Goal: Information Seeking & Learning: Check status

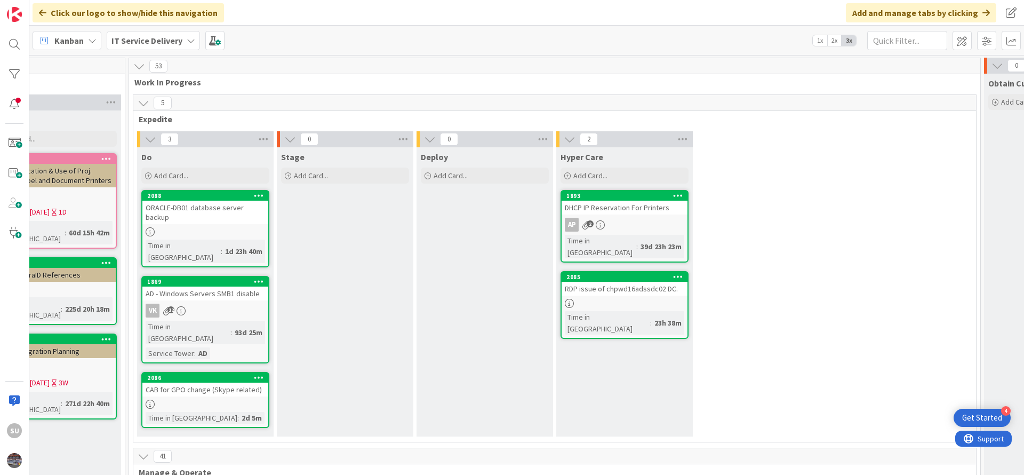
scroll to position [80, 612]
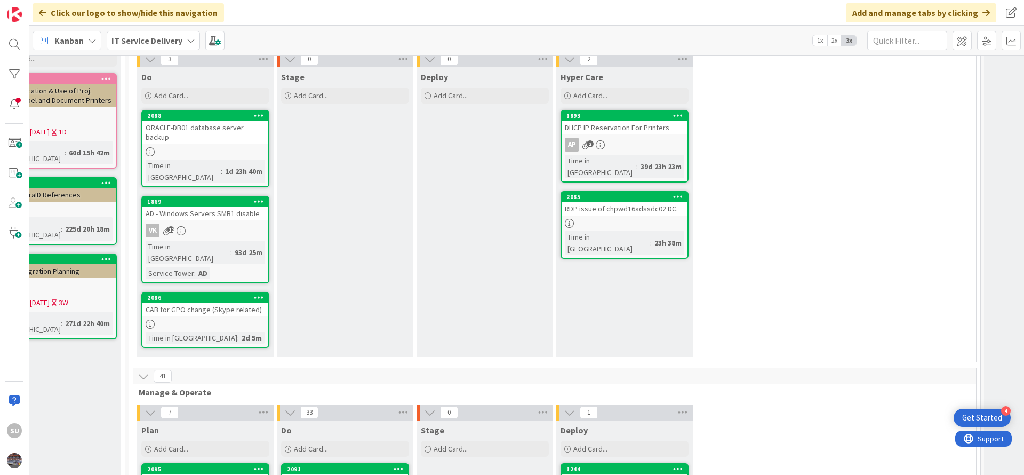
click at [195, 147] on div at bounding box center [205, 151] width 126 height 9
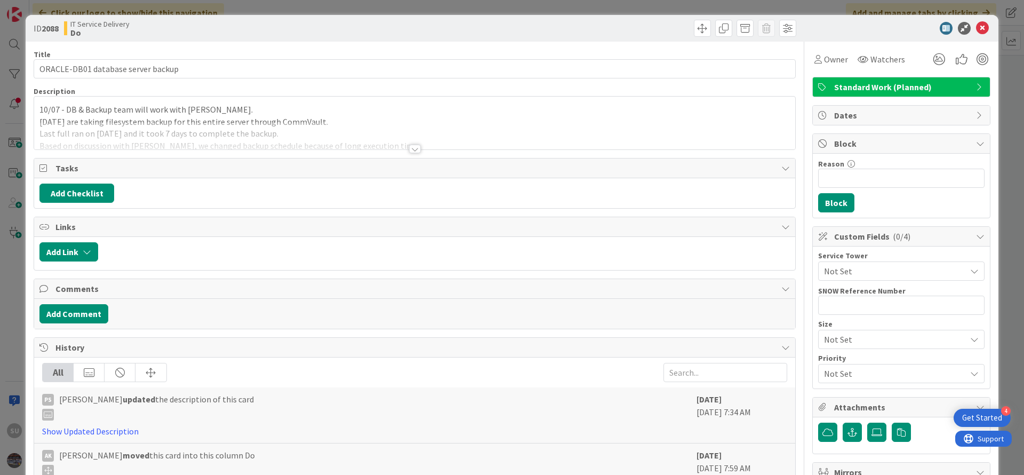
click at [409, 148] on div at bounding box center [415, 149] width 12 height 9
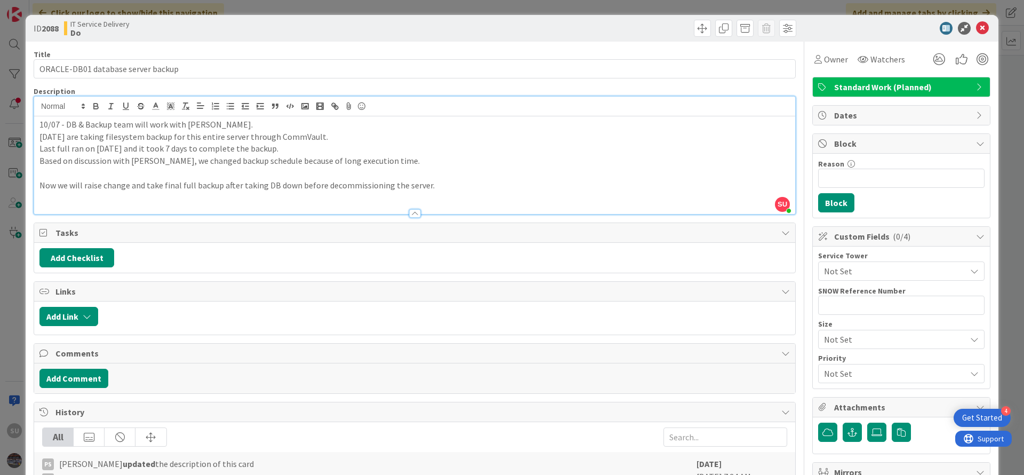
click at [35, 125] on div "10/07 - DB & Backup team will work with [PERSON_NAME]. [DATE] are taking filesy…" at bounding box center [414, 165] width 761 height 98
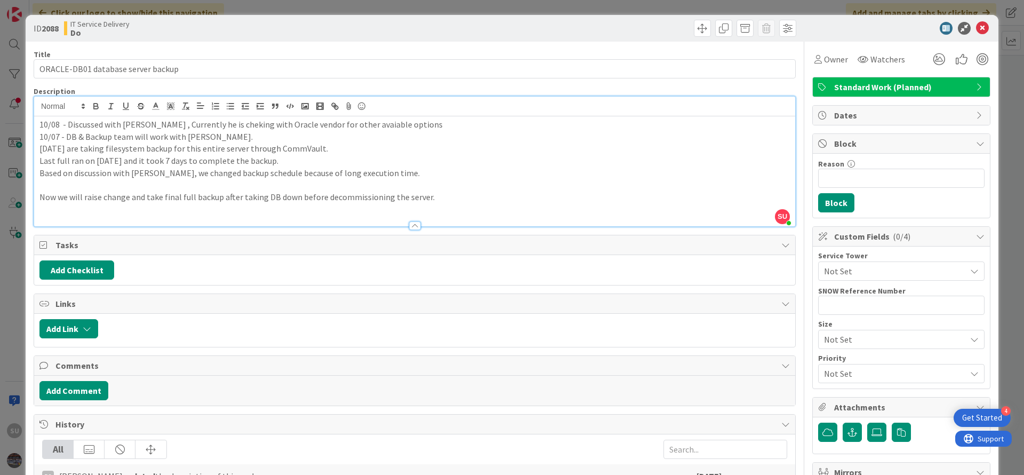
drag, startPoint x: 205, startPoint y: 131, endPoint x: 207, endPoint y: 123, distance: 7.9
click at [324, 126] on p "10/08 - Discussed with [PERSON_NAME] , Currently he is checking with Oracle ven…" at bounding box center [414, 124] width 750 height 12
click at [976, 23] on icon at bounding box center [982, 28] width 13 height 13
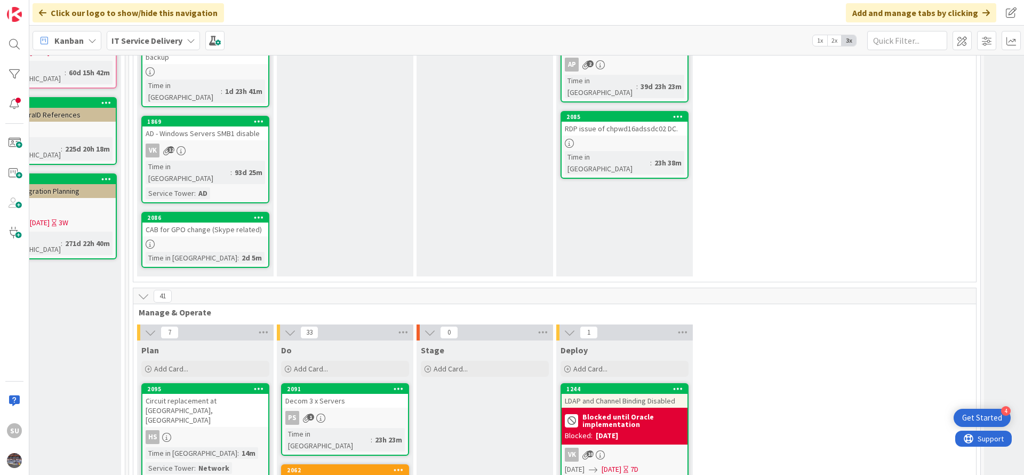
click at [226, 143] on div "VK 12" at bounding box center [205, 150] width 126 height 14
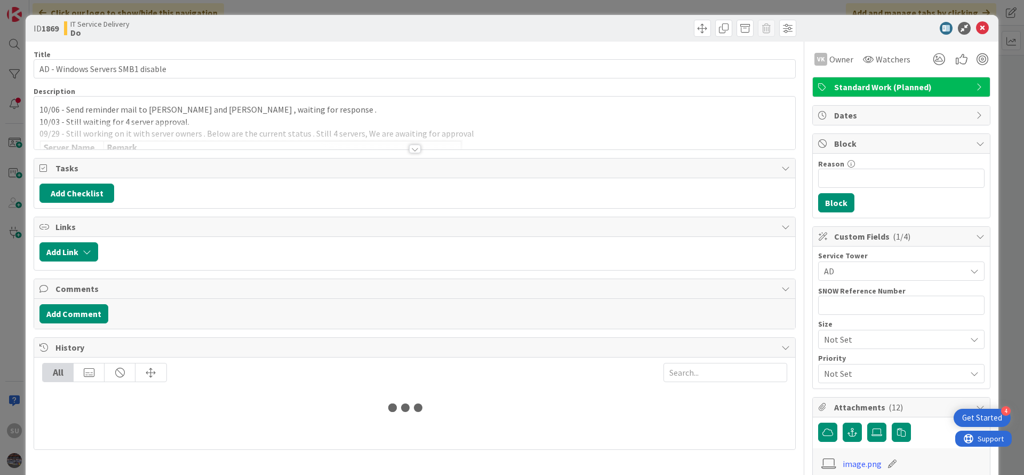
click at [410, 150] on div at bounding box center [415, 149] width 12 height 9
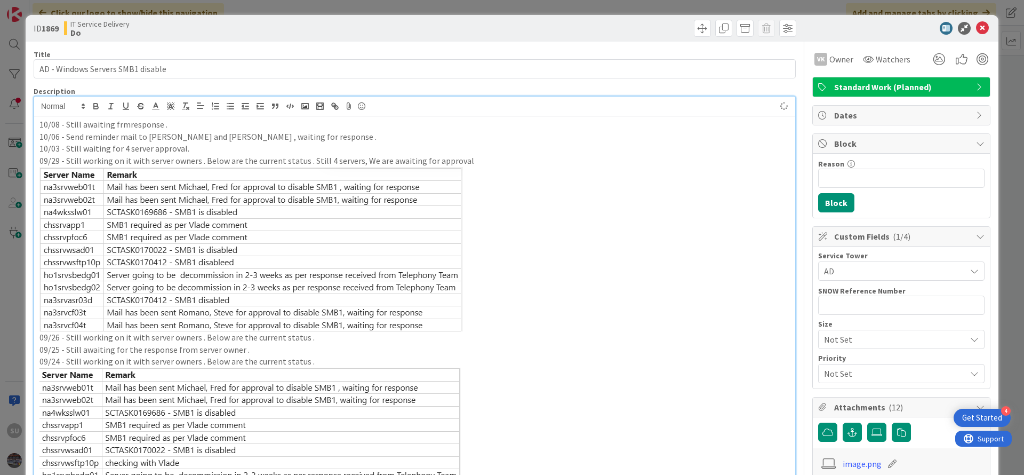
click at [124, 126] on p "10/08 - Still awaiting frmresponse ." at bounding box center [414, 124] width 750 height 12
drag, startPoint x: 123, startPoint y: 128, endPoint x: 115, endPoint y: 128, distance: 8.0
click at [115, 128] on p "10/08 - Still awaiting frm response ." at bounding box center [414, 124] width 750 height 12
click at [976, 28] on icon at bounding box center [982, 28] width 13 height 13
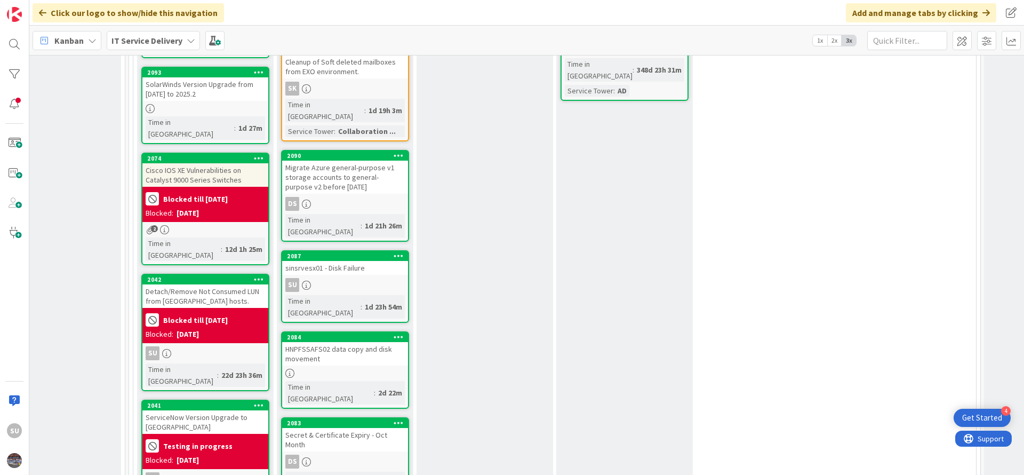
scroll to position [560, 612]
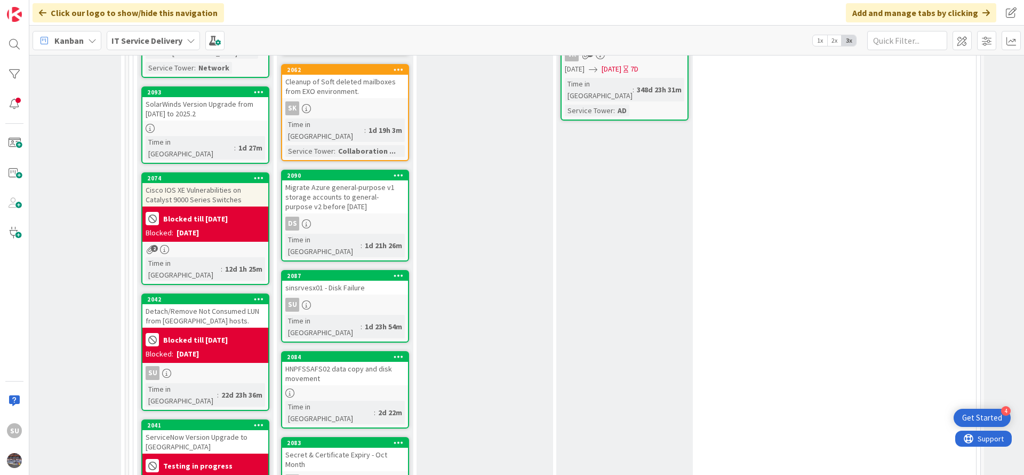
click at [210, 366] on div "SU" at bounding box center [205, 373] width 126 height 14
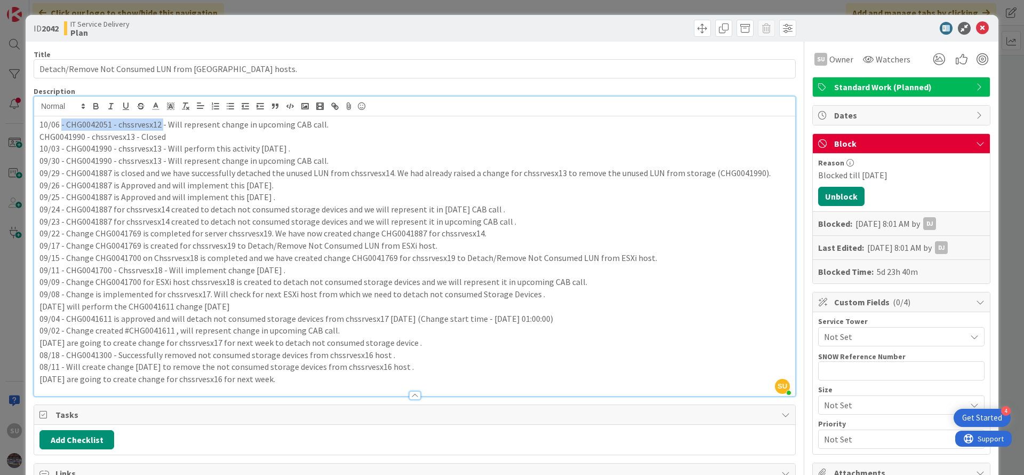
drag, startPoint x: 161, startPoint y: 108, endPoint x: 61, endPoint y: 122, distance: 100.1
click at [61, 122] on p "10/06 - CHG0042051 - chssrvesx12 - Will represent change in upcoming CAB call." at bounding box center [414, 124] width 750 height 12
click at [976, 29] on icon at bounding box center [982, 28] width 13 height 13
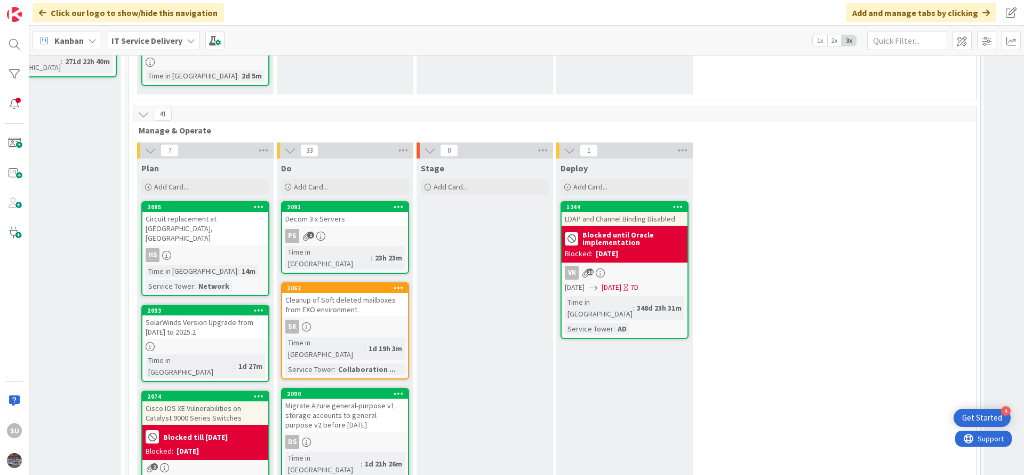
scroll to position [320, 612]
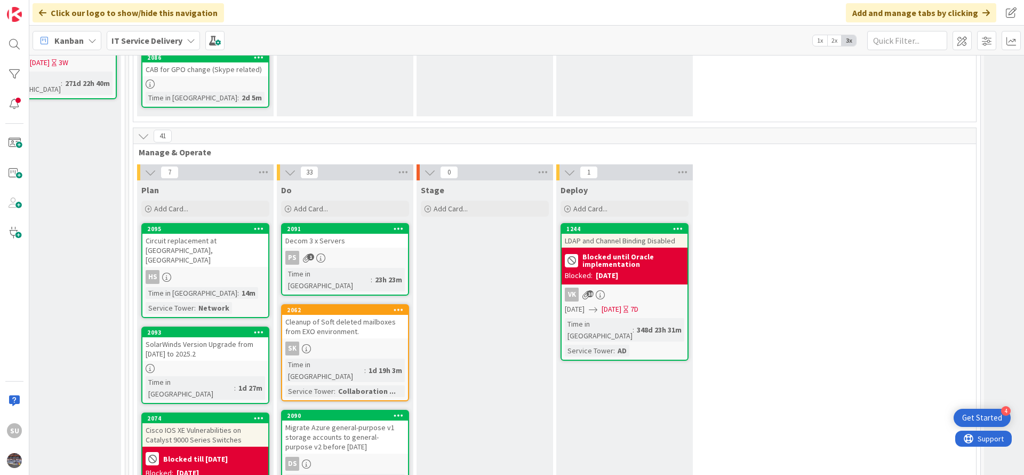
click at [369, 251] on div "PS 1" at bounding box center [345, 258] width 126 height 14
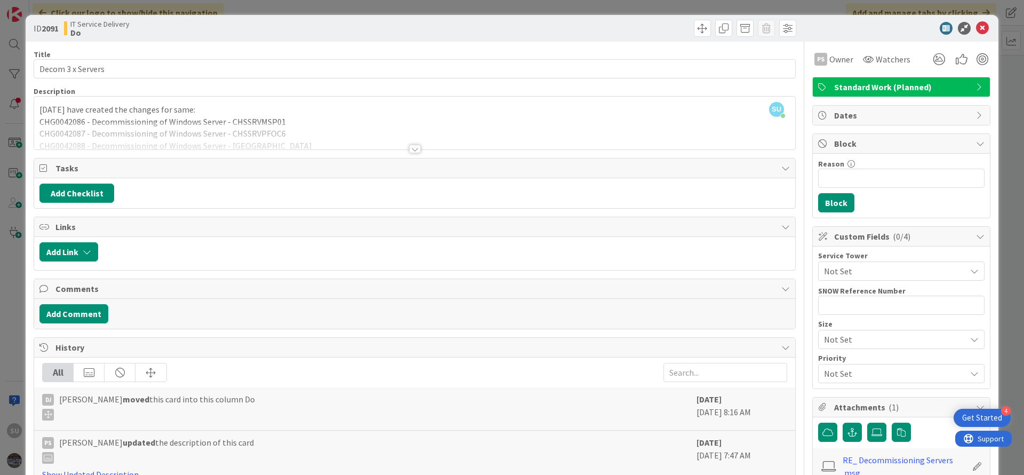
click at [411, 146] on div at bounding box center [415, 149] width 12 height 9
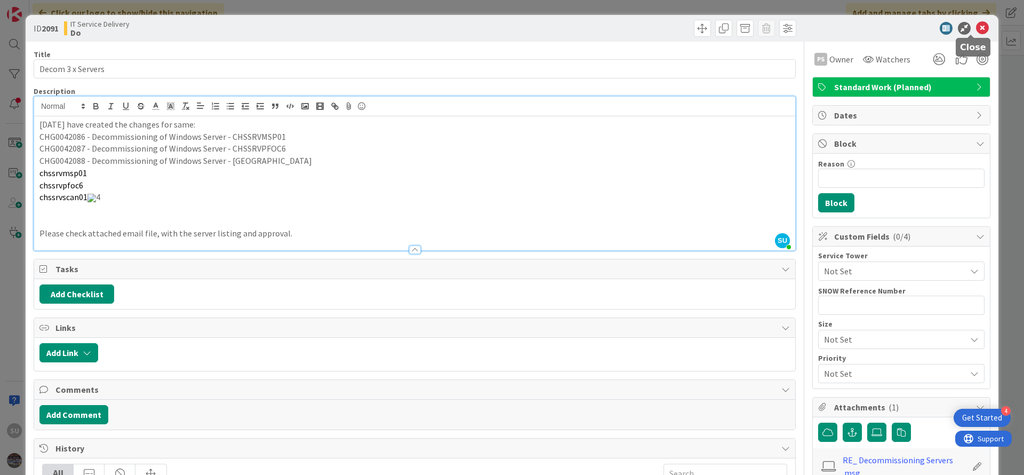
click at [976, 31] on icon at bounding box center [982, 28] width 13 height 13
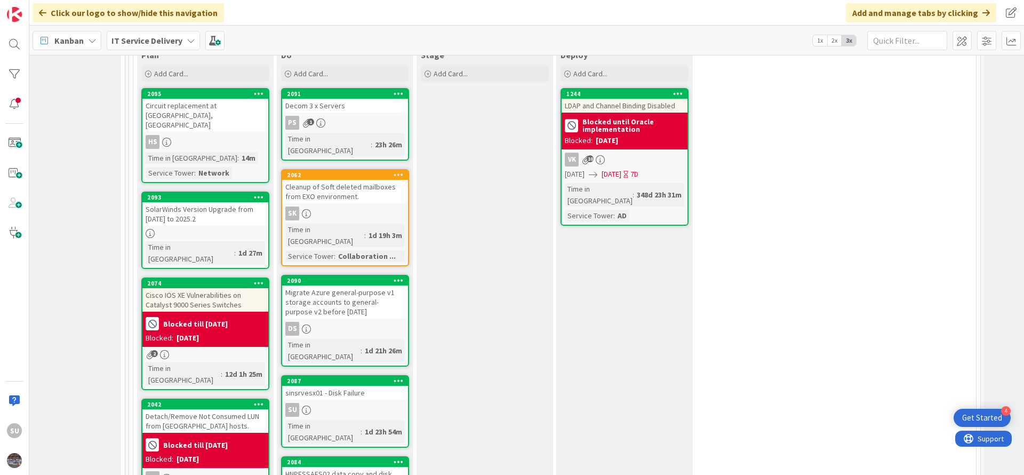
scroll to position [480, 612]
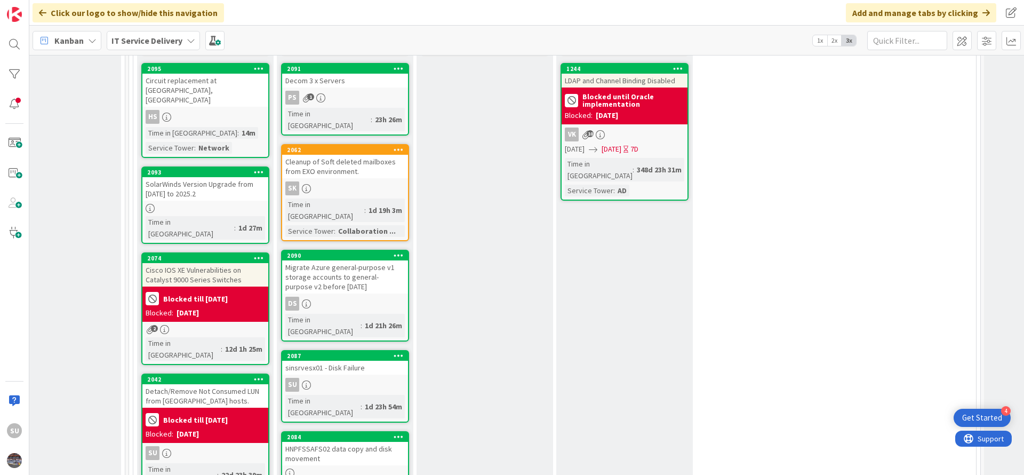
click at [378, 378] on div "SU" at bounding box center [345, 385] width 126 height 14
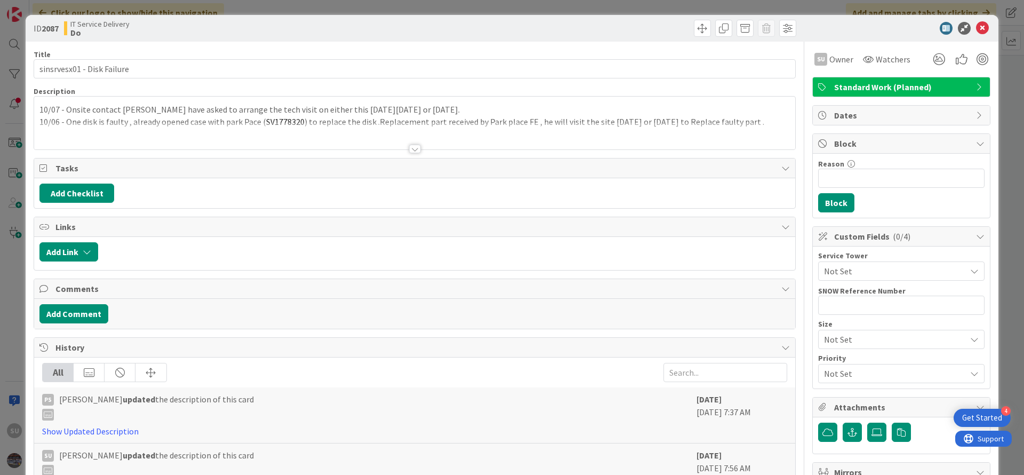
click at [413, 149] on div at bounding box center [415, 149] width 12 height 9
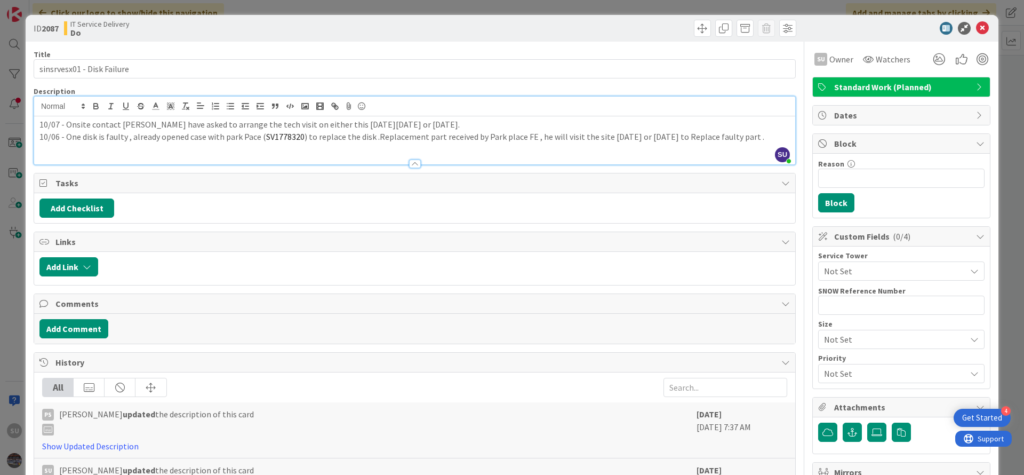
click at [38, 125] on div "10/07 - Onsite contact [PERSON_NAME] have asked to arrange the tech visit on ei…" at bounding box center [414, 140] width 761 height 48
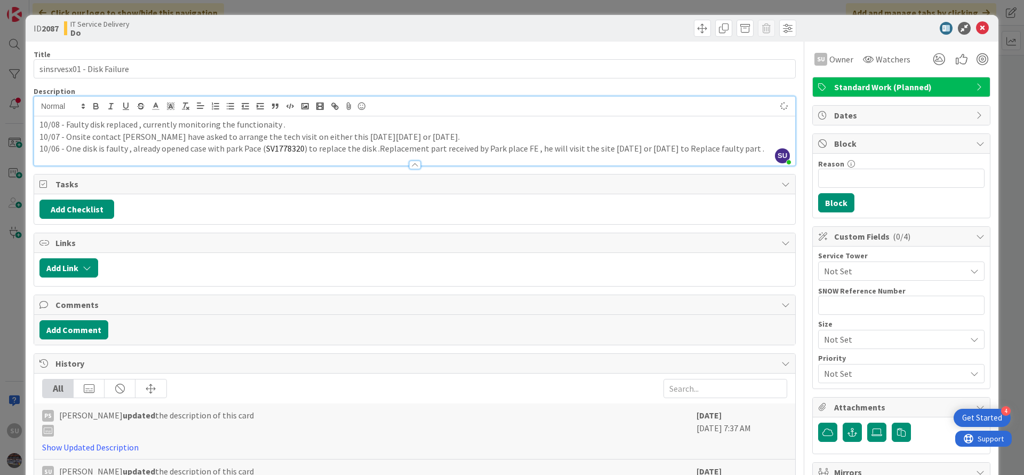
drag, startPoint x: 245, startPoint y: 124, endPoint x: 500, endPoint y: 137, distance: 254.8
click at [500, 137] on p "10/07 - Onsite contact [PERSON_NAME] have asked to arrange the tech visit on ei…" at bounding box center [414, 137] width 750 height 12
click at [976, 28] on icon at bounding box center [982, 28] width 13 height 13
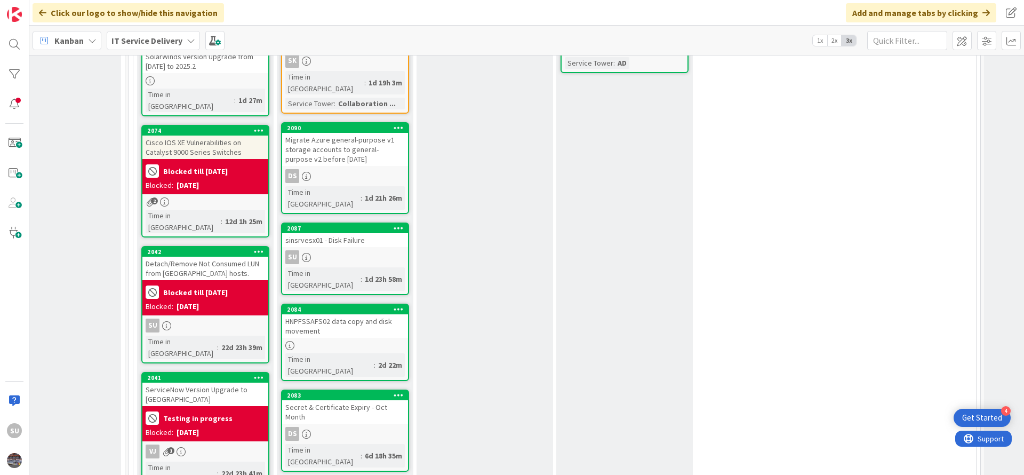
scroll to position [640, 612]
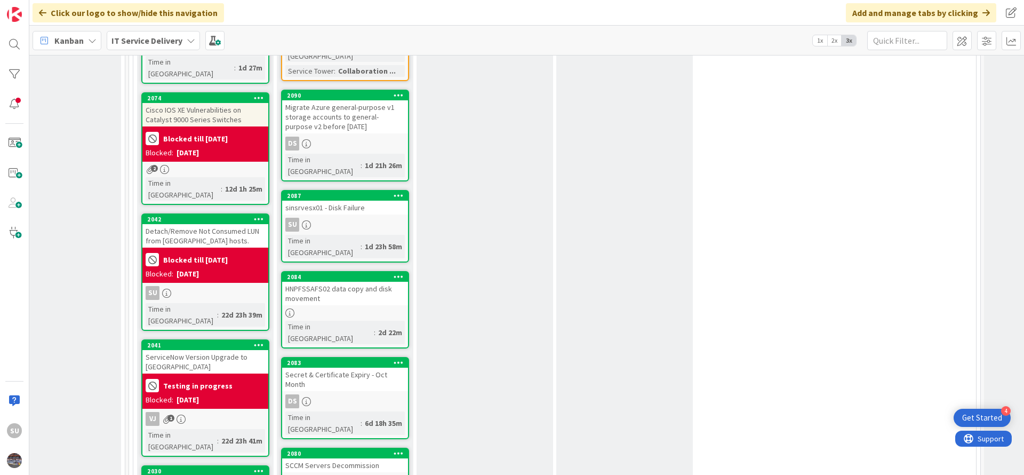
click at [344, 308] on div at bounding box center [345, 312] width 126 height 9
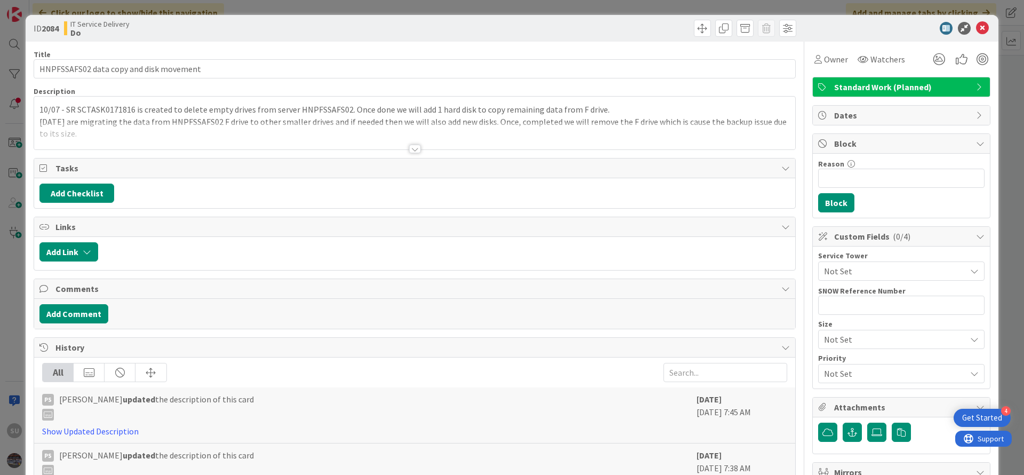
click at [414, 150] on div "Title 39 / 128 HNPFSSAFS02 data copy and disk movement Description 10/07 - SR S…" at bounding box center [415, 408] width 762 height 733
click at [38, 109] on div "10/07 - SR SCTASK0171816 is created to delete empty drives from server HNPFSSAF…" at bounding box center [414, 123] width 761 height 53
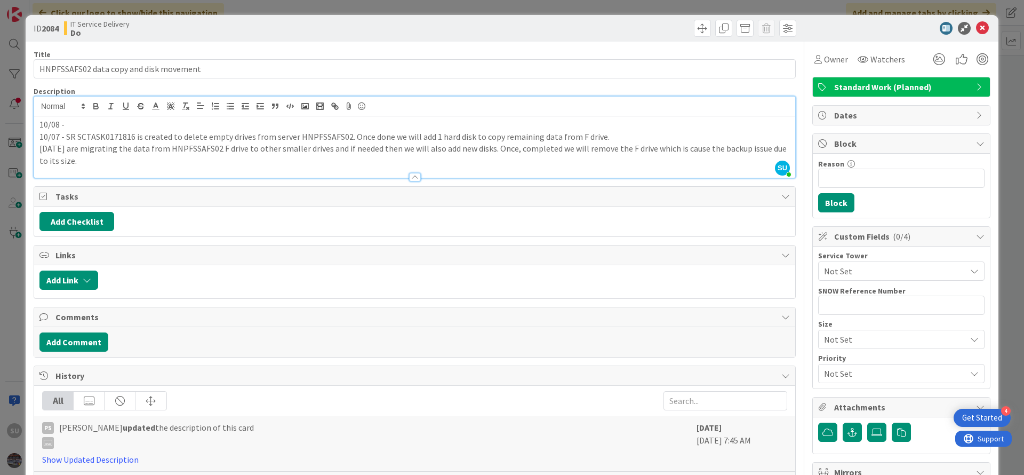
click at [65, 126] on p "10/08 -" at bounding box center [414, 124] width 750 height 12
click at [107, 135] on p "10/07 - SR SCTASK0171816 is created to delete empty drives from server HNPFSSAF…" at bounding box center [414, 137] width 750 height 12
drag, startPoint x: 250, startPoint y: 139, endPoint x: 66, endPoint y: 135, distance: 184.1
click at [66, 135] on p "10/07 - SR SCTASK0171816 is created to delete empty drives from server HNPFSSAF…" at bounding box center [414, 137] width 750 height 12
copy p "SR SCTASK0171816 is created to delete empty drives"
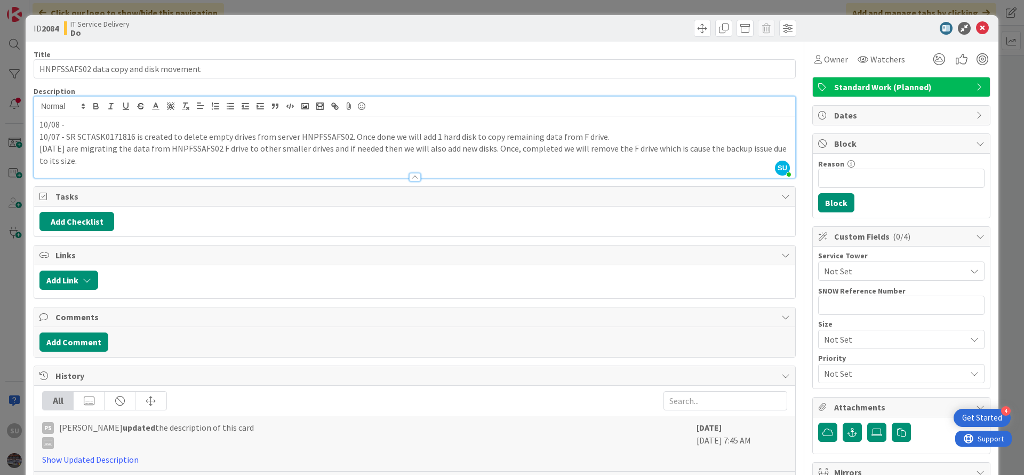
click at [83, 125] on p "10/08 -" at bounding box center [414, 124] width 750 height 12
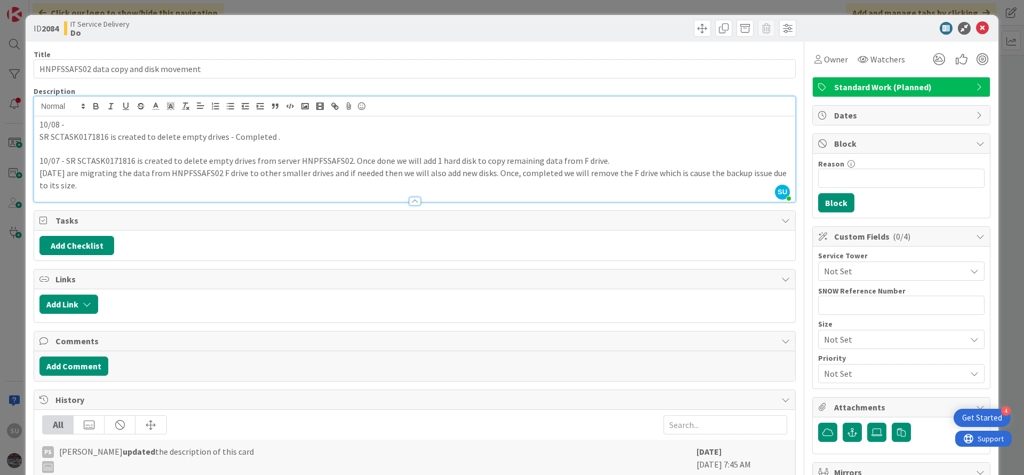
click at [81, 123] on p "10/08 -" at bounding box center [414, 124] width 750 height 12
click at [107, 147] on p at bounding box center [414, 148] width 750 height 12
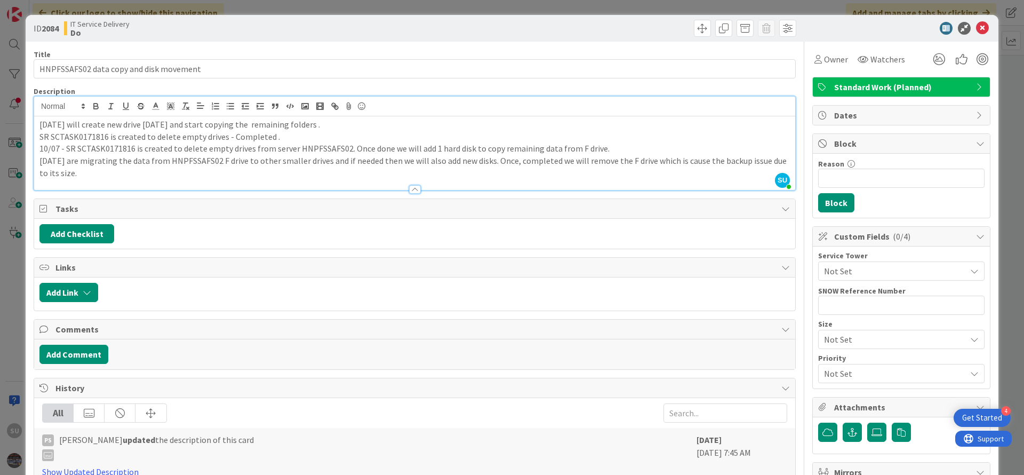
click at [281, 138] on p "SR SCTASK0171816 is created to delete empty drives - Completed ." at bounding box center [414, 137] width 750 height 12
click at [976, 29] on icon at bounding box center [982, 28] width 13 height 13
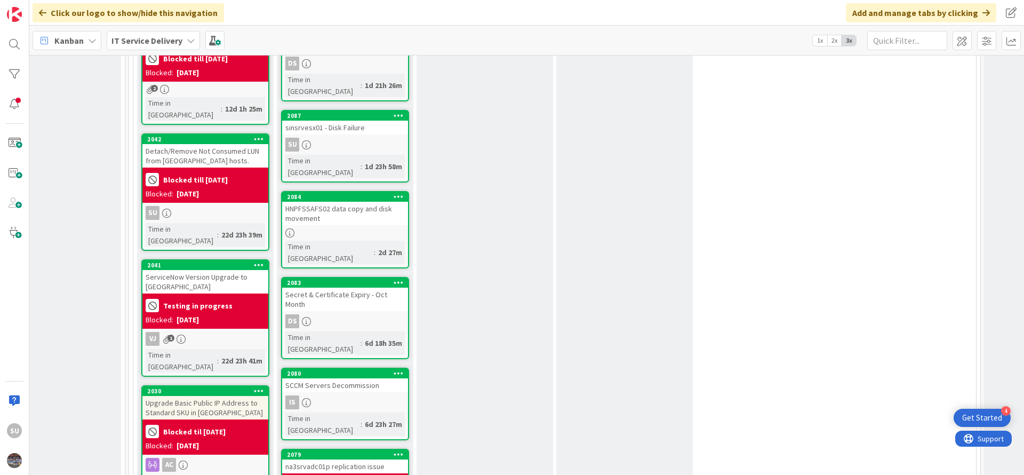
scroll to position [800, 612]
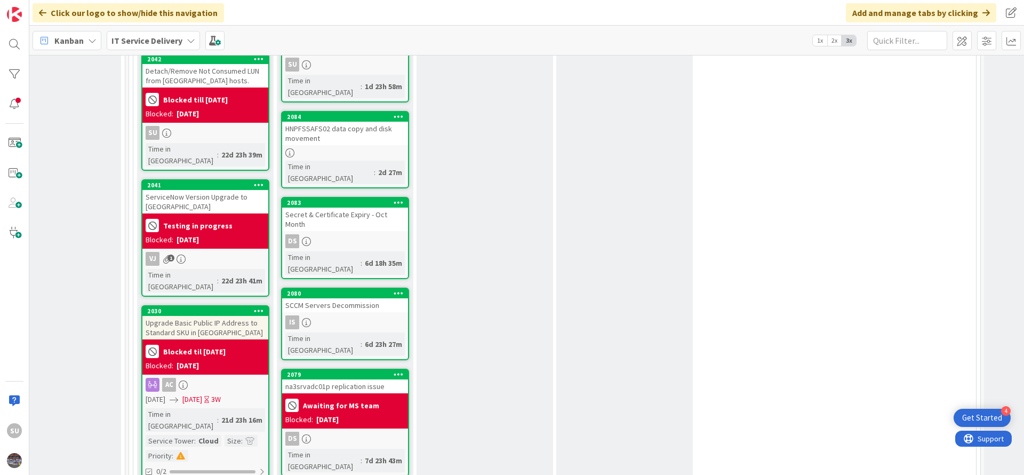
click at [360, 315] on div "Is" at bounding box center [345, 322] width 126 height 14
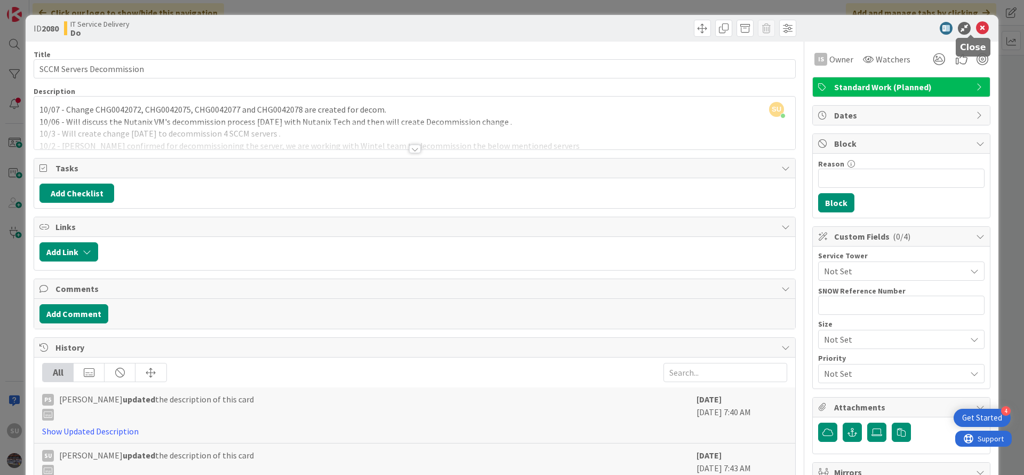
click at [976, 28] on icon at bounding box center [982, 28] width 13 height 13
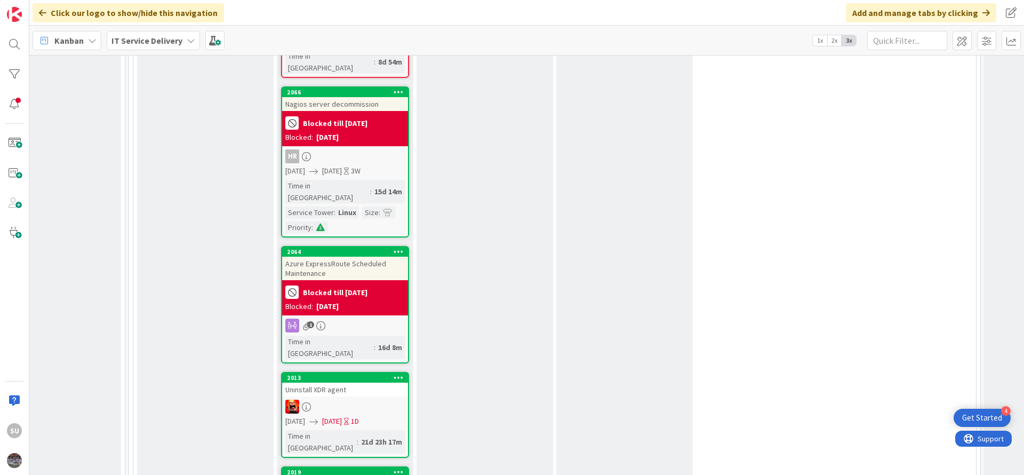
scroll to position [1440, 612]
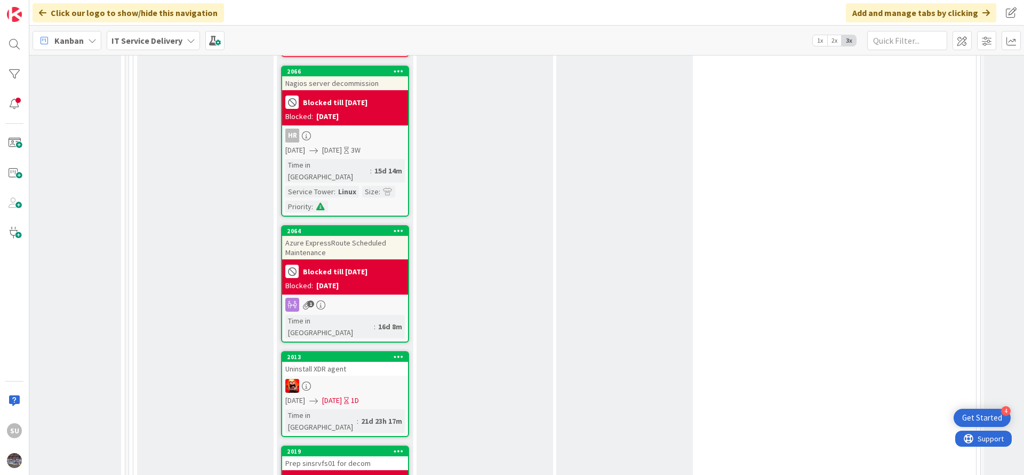
click at [331, 379] on div at bounding box center [345, 386] width 126 height 14
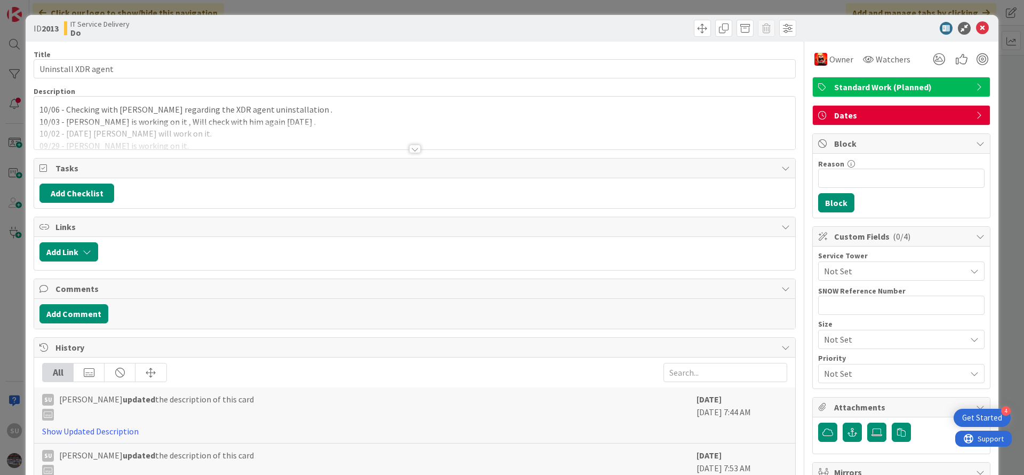
click at [409, 149] on div at bounding box center [415, 149] width 12 height 9
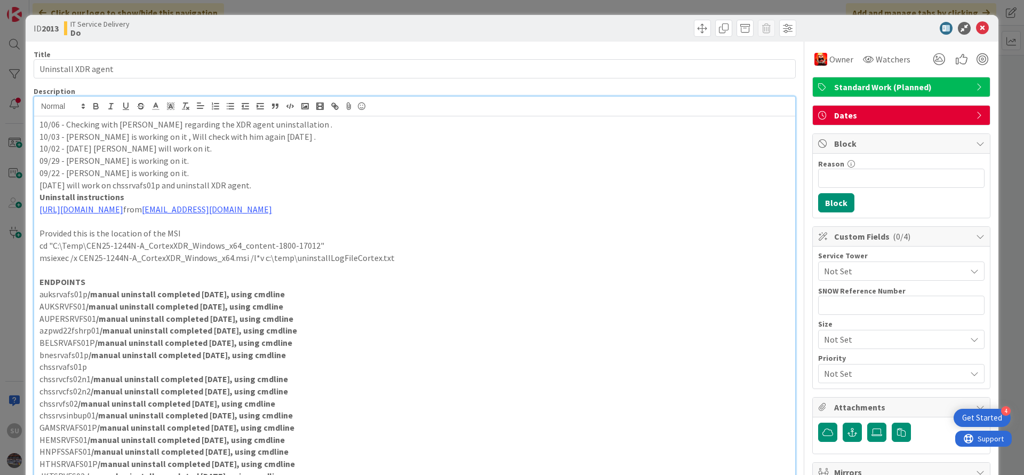
click at [34, 123] on div "10/06 - Checking with [PERSON_NAME] regarding the XDR agent uninstallation . 10…" at bounding box center [414, 358] width 761 height 485
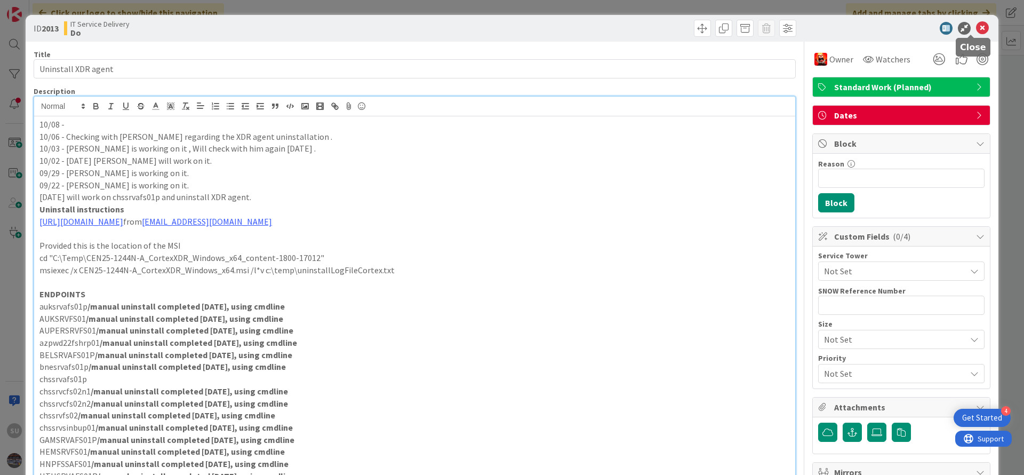
click at [976, 27] on icon at bounding box center [982, 28] width 13 height 13
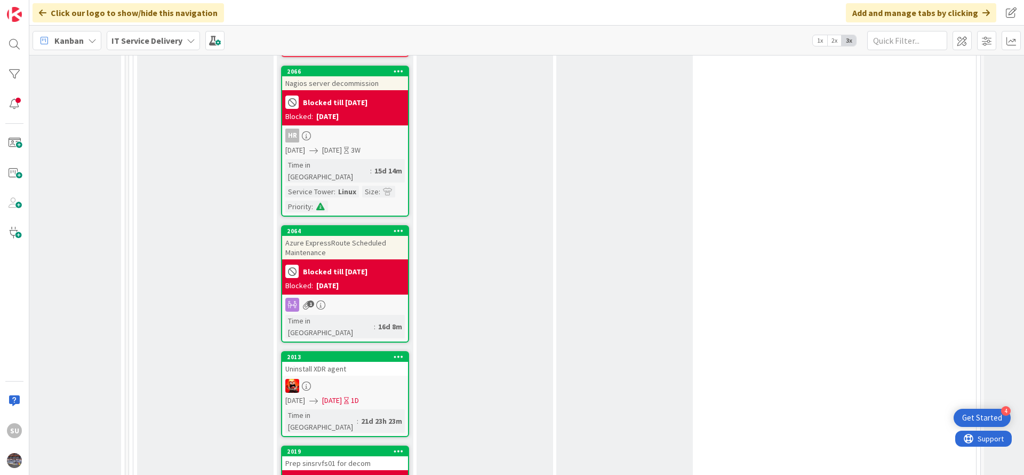
scroll to position [1520, 612]
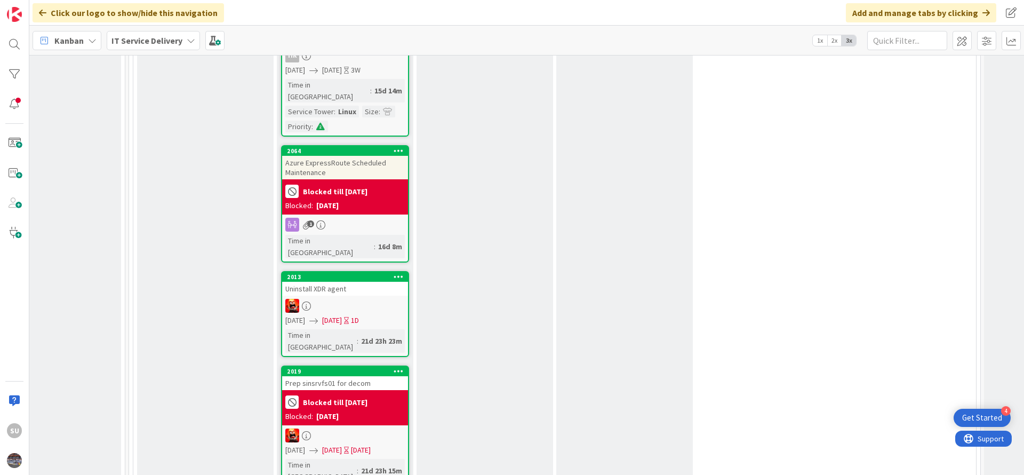
click at [351, 428] on div at bounding box center [345, 435] width 126 height 14
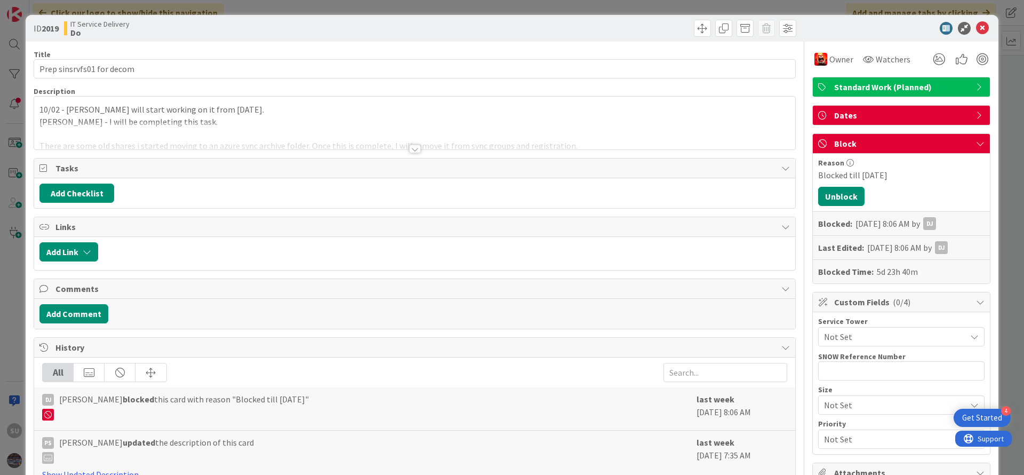
click at [409, 149] on div at bounding box center [415, 149] width 12 height 9
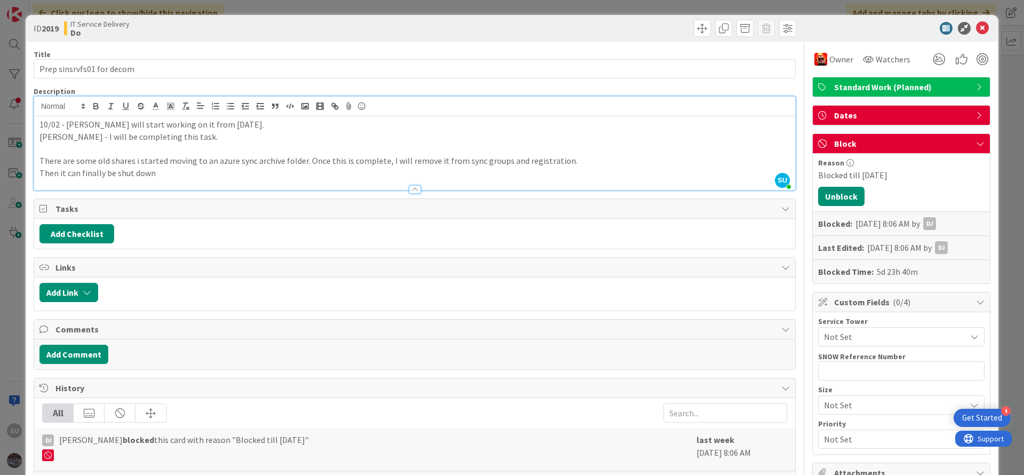
click at [38, 125] on div "10/02 - [PERSON_NAME] will start working on it from [DATE]. [PERSON_NAME] - I w…" at bounding box center [414, 153] width 761 height 74
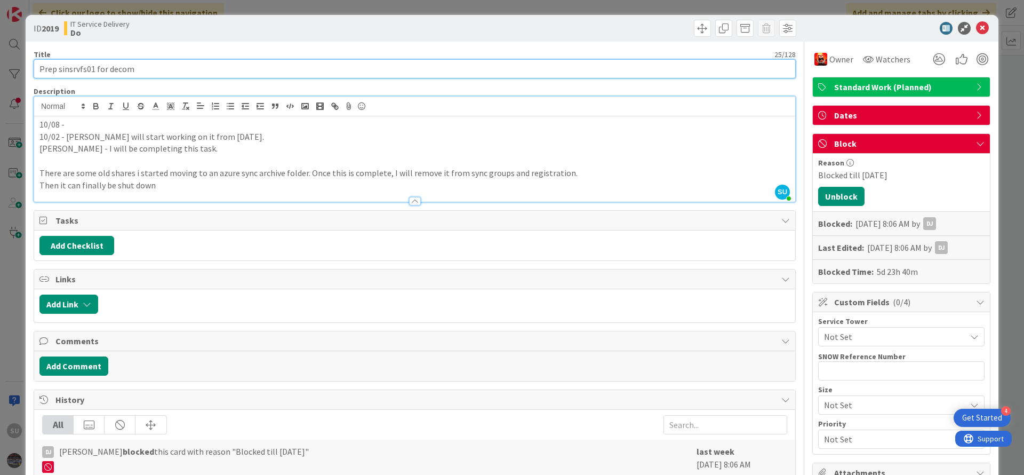
click at [76, 65] on input "Prep sinsrvfs01 for decom" at bounding box center [415, 68] width 762 height 19
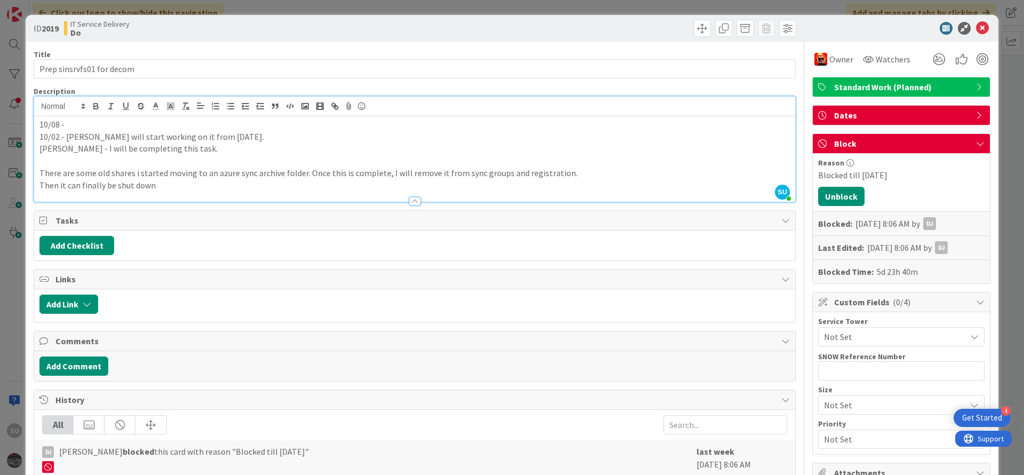
click at [73, 123] on p "10/08 -" at bounding box center [414, 124] width 750 height 12
click at [140, 126] on p "10/08 - Will check with [PERSON_NAME] for update ." at bounding box center [414, 124] width 750 height 12
drag, startPoint x: 972, startPoint y: 30, endPoint x: 848, endPoint y: 21, distance: 124.1
click at [976, 29] on icon at bounding box center [982, 28] width 13 height 13
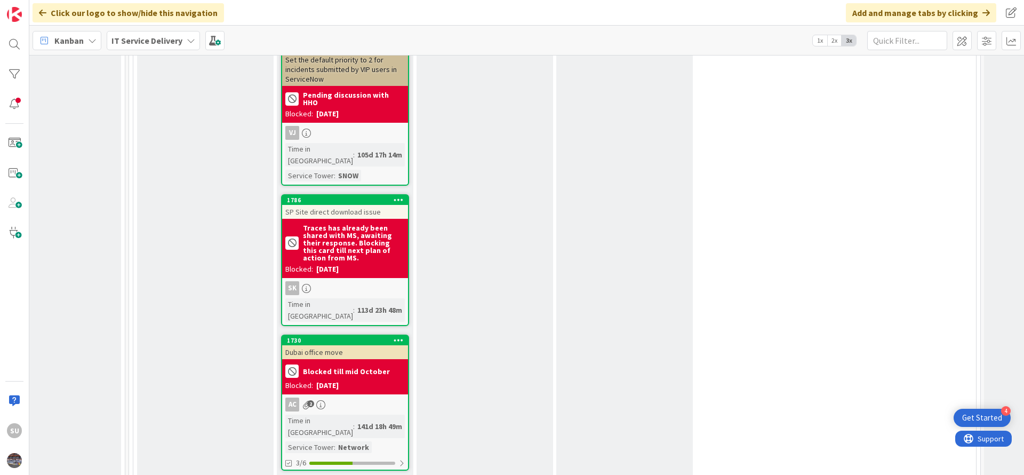
scroll to position [3040, 612]
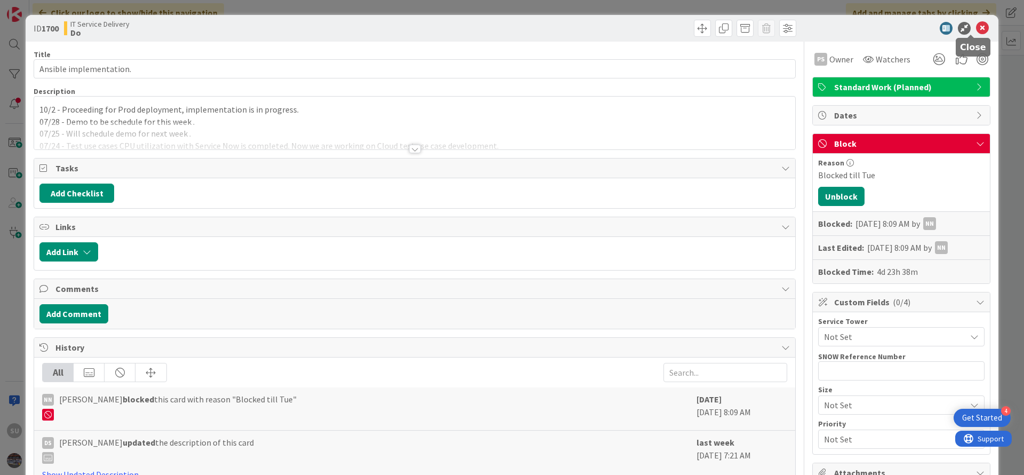
click at [976, 30] on icon at bounding box center [982, 28] width 13 height 13
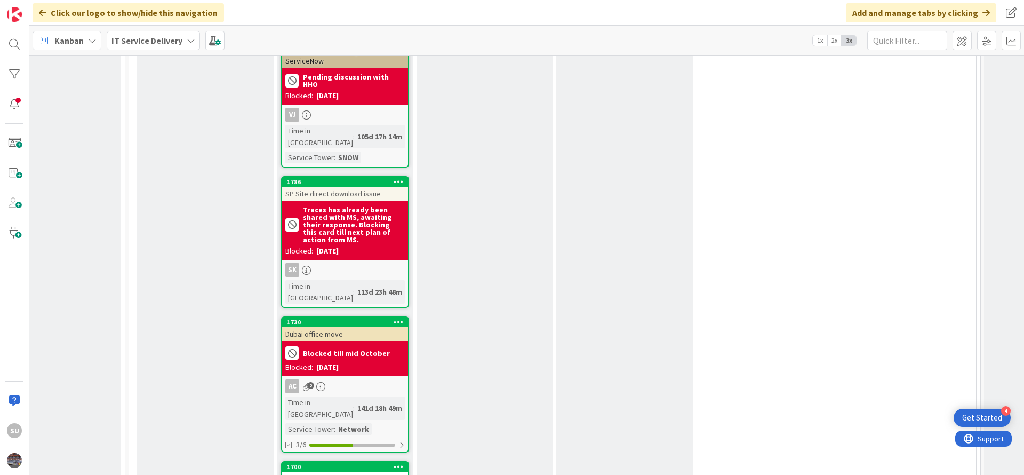
scroll to position [3120, 612]
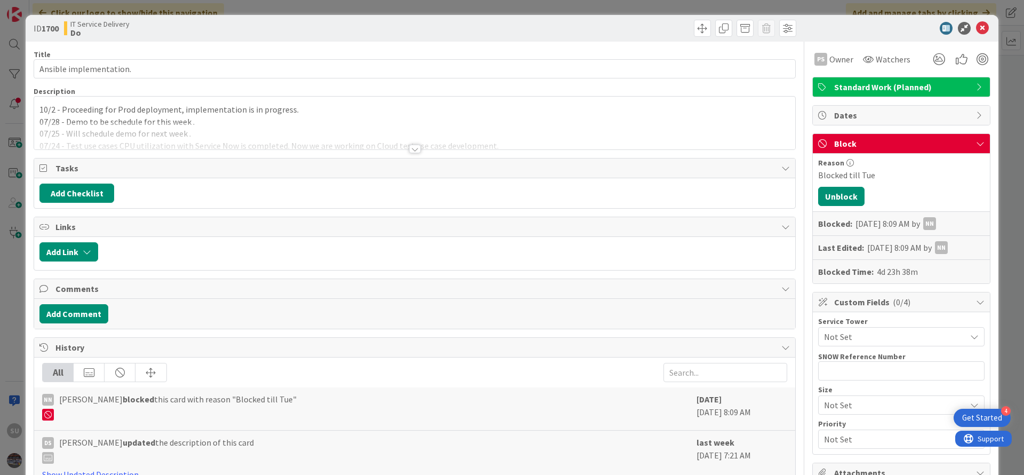
click at [38, 109] on div "10/2 - Proceeding for Prod deployment, implementation is in progress. 07/28 - D…" at bounding box center [414, 123] width 761 height 53
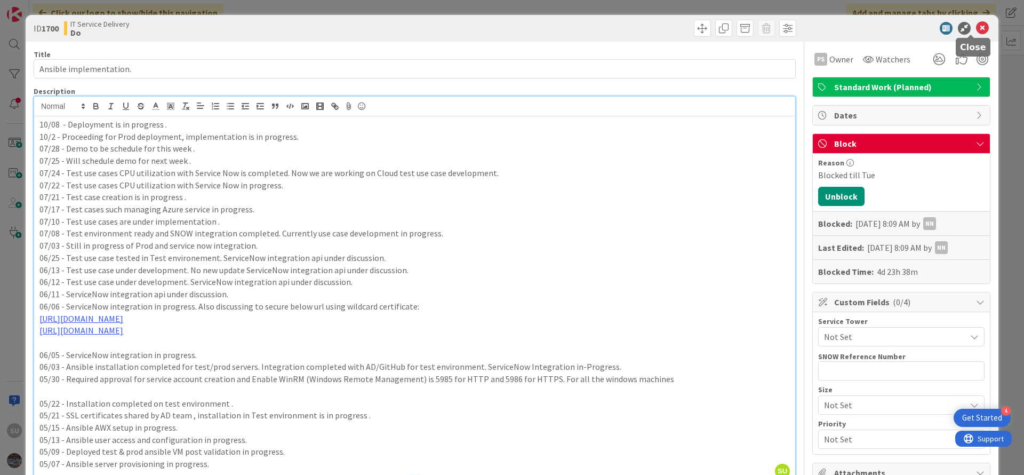
click at [976, 30] on icon at bounding box center [982, 28] width 13 height 13
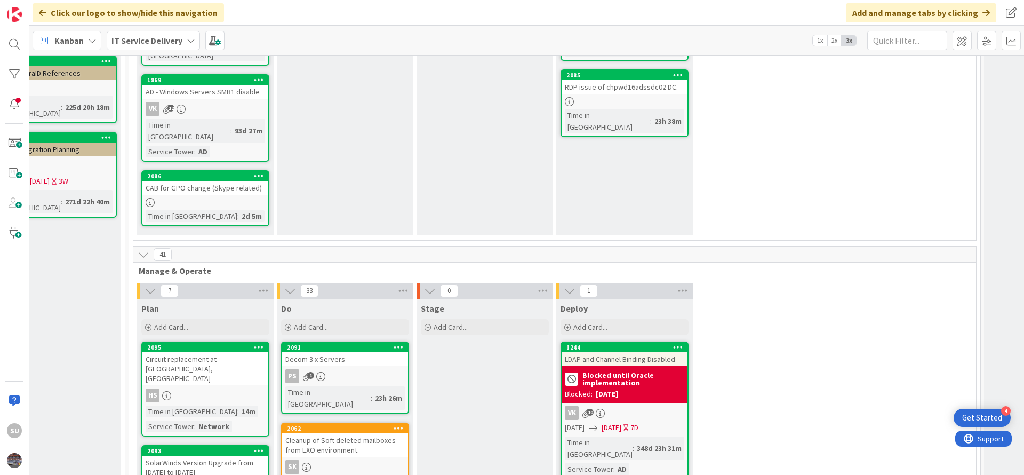
scroll to position [0, 612]
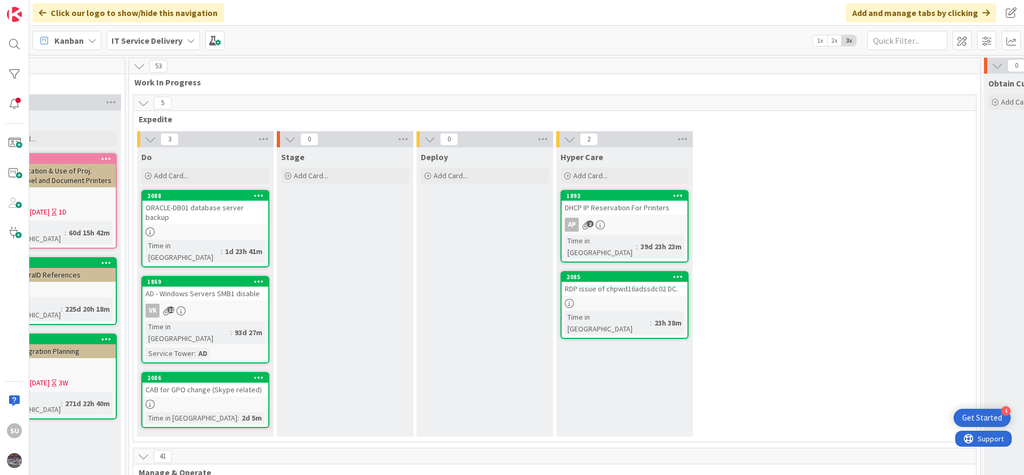
click at [634, 299] on div at bounding box center [625, 303] width 126 height 9
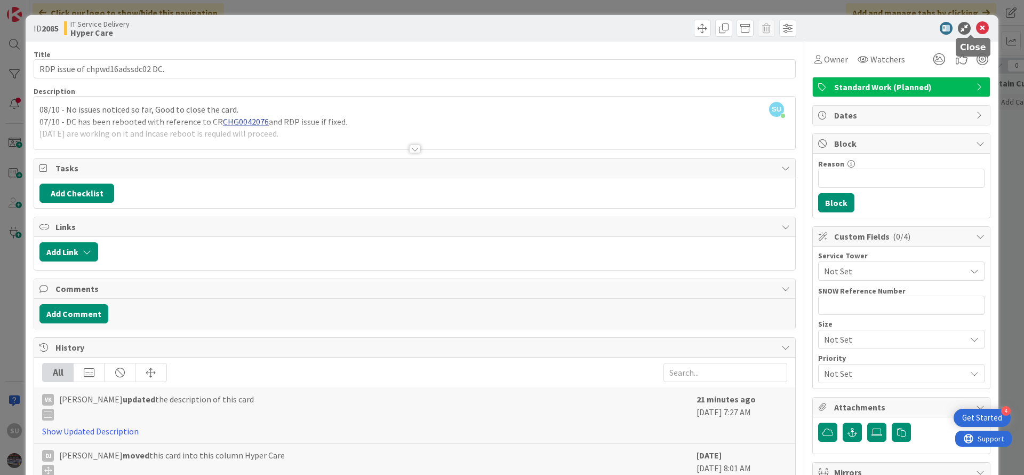
click at [976, 28] on icon at bounding box center [982, 28] width 13 height 13
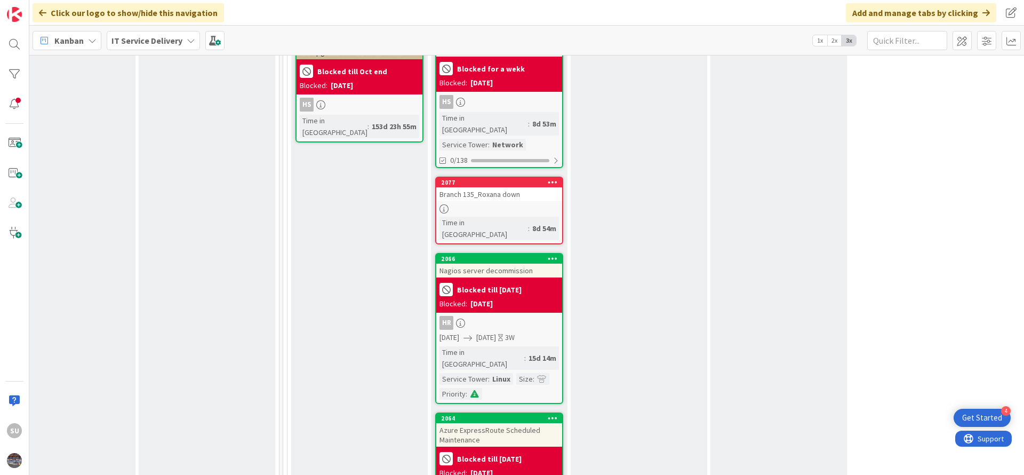
scroll to position [1440, 458]
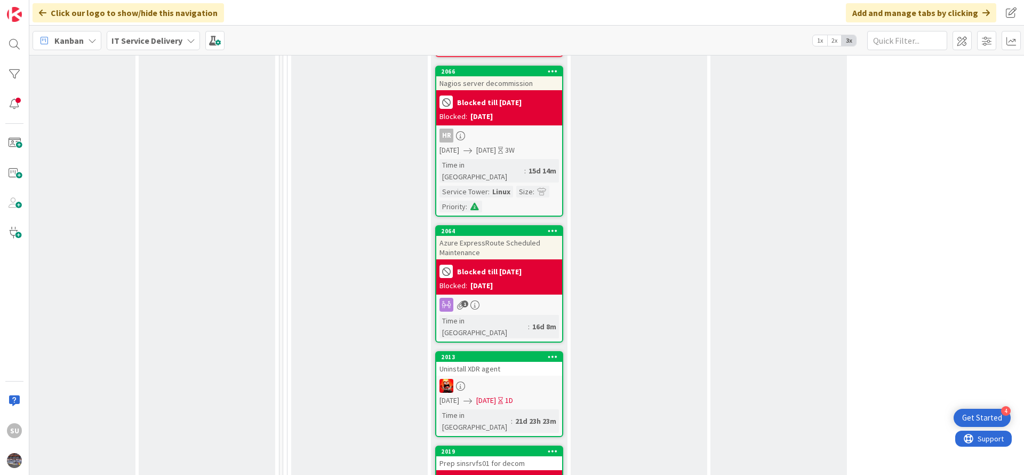
click at [496, 379] on div at bounding box center [499, 386] width 126 height 14
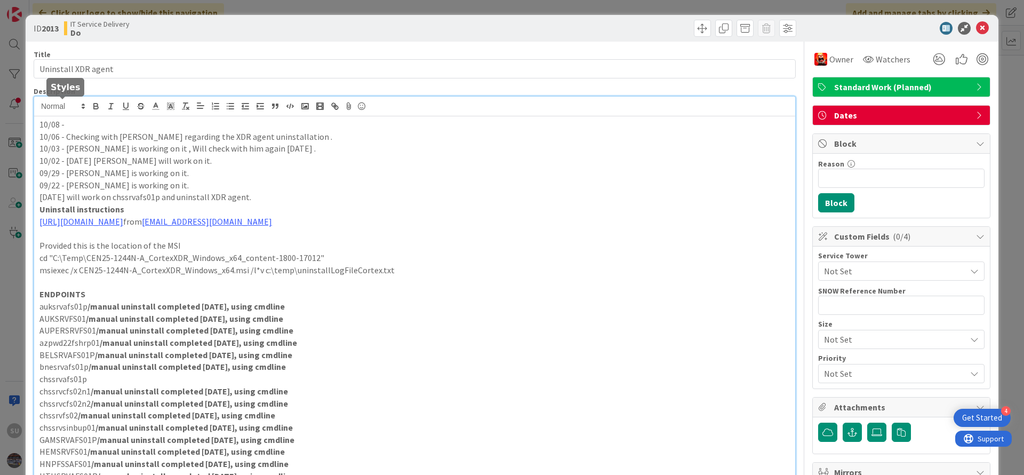
click at [76, 110] on div "10/08 - 10/06 - Checking with [PERSON_NAME] regarding the XDR agent uninstallat…" at bounding box center [414, 355] width 761 height 517
click at [66, 375] on p "chssrvafs01p" at bounding box center [414, 379] width 750 height 12
copy p "chssrvafs01p"
click at [93, 123] on p "10/08 -" at bounding box center [414, 124] width 750 height 12
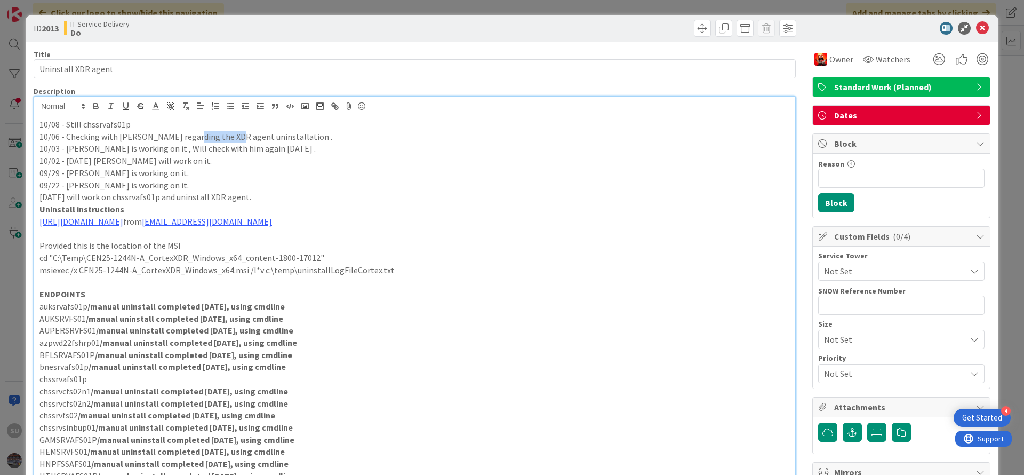
drag, startPoint x: 187, startPoint y: 137, endPoint x: 226, endPoint y: 140, distance: 39.0
click at [226, 140] on p "10/06 - Checking with [PERSON_NAME] regarding the XDR agent uninstallation ." at bounding box center [414, 137] width 750 height 12
copy p "XDR agent"
click at [79, 121] on p "10/08 - Still chssrvafs01p" at bounding box center [414, 124] width 750 height 12
click at [202, 125] on p "10/08 - Still XDR agent exist chssrvafs01p" at bounding box center [414, 124] width 750 height 12
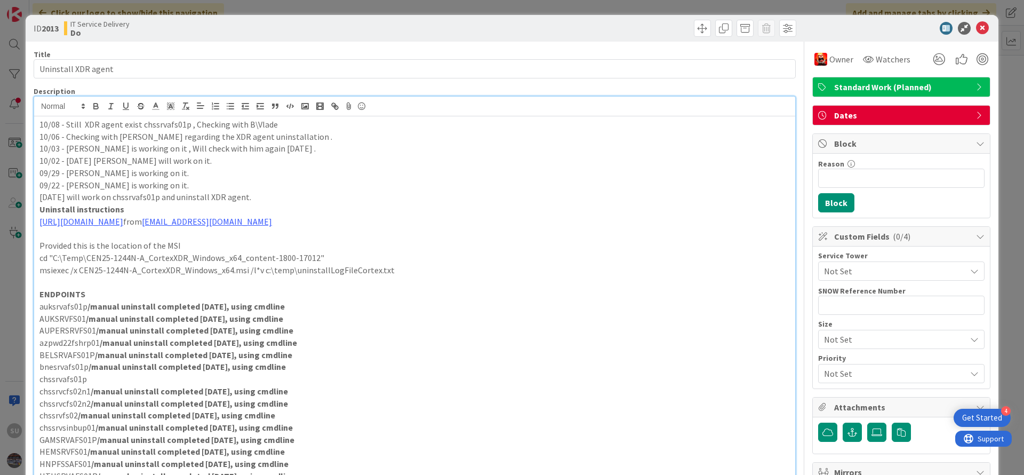
click at [248, 123] on p "10/08 - Still XDR agent exist chssrvafs01p , Checking with B\Vlade" at bounding box center [414, 124] width 750 height 12
click at [250, 126] on p "10/08 - Still XDR agent exist chssrvafs01p , Checking with B\Vlade" at bounding box center [414, 124] width 750 height 12
click at [136, 126] on p "10/08 - Still XDR agent exist chssrvafs01p , Checking with [PERSON_NAME] ." at bounding box center [414, 124] width 750 height 12
click at [341, 169] on p "09/29 - [PERSON_NAME] is working on it." at bounding box center [414, 173] width 750 height 12
click at [976, 28] on icon at bounding box center [982, 28] width 13 height 13
